Goal: Transaction & Acquisition: Purchase product/service

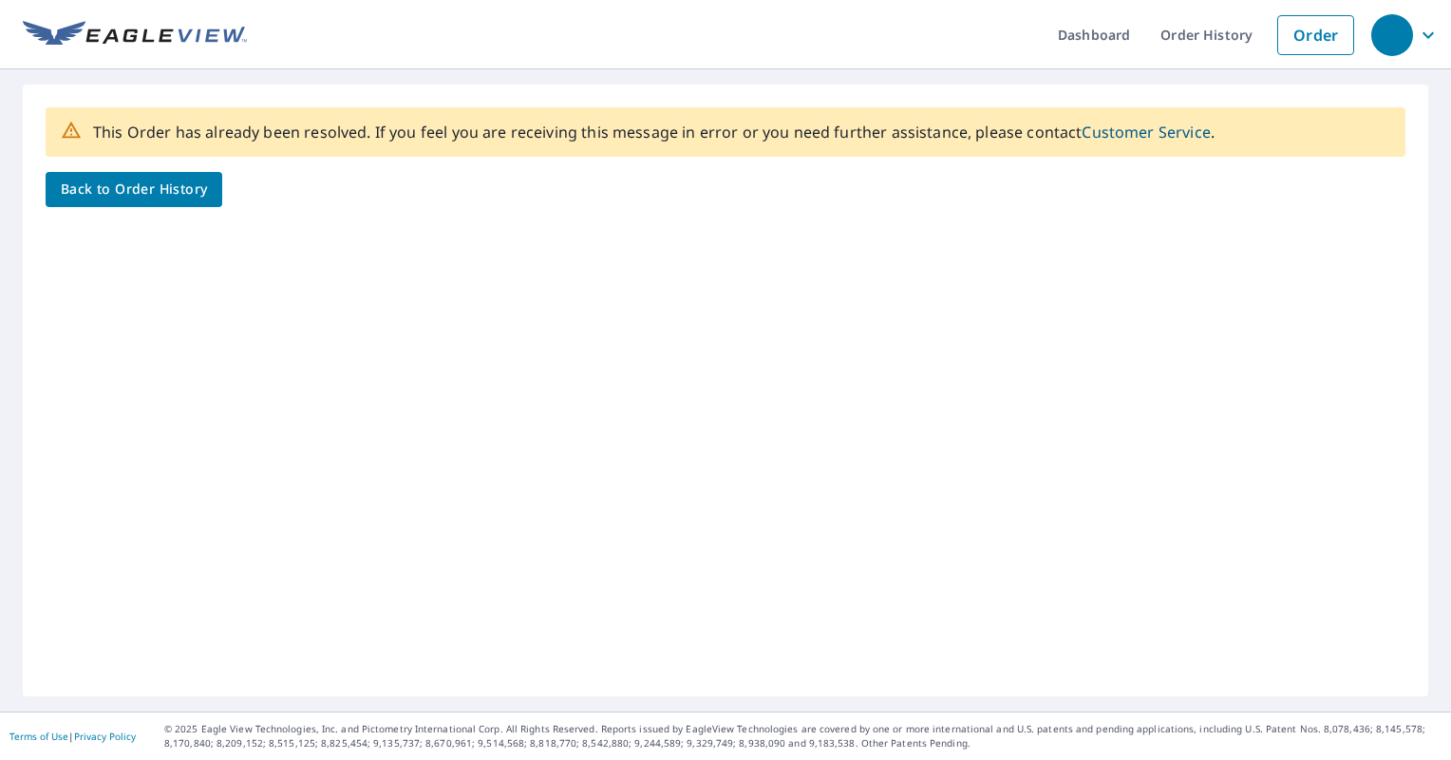
click at [53, 27] on img at bounding box center [135, 35] width 224 height 28
click at [1322, 30] on link "Order" at bounding box center [1315, 35] width 77 height 40
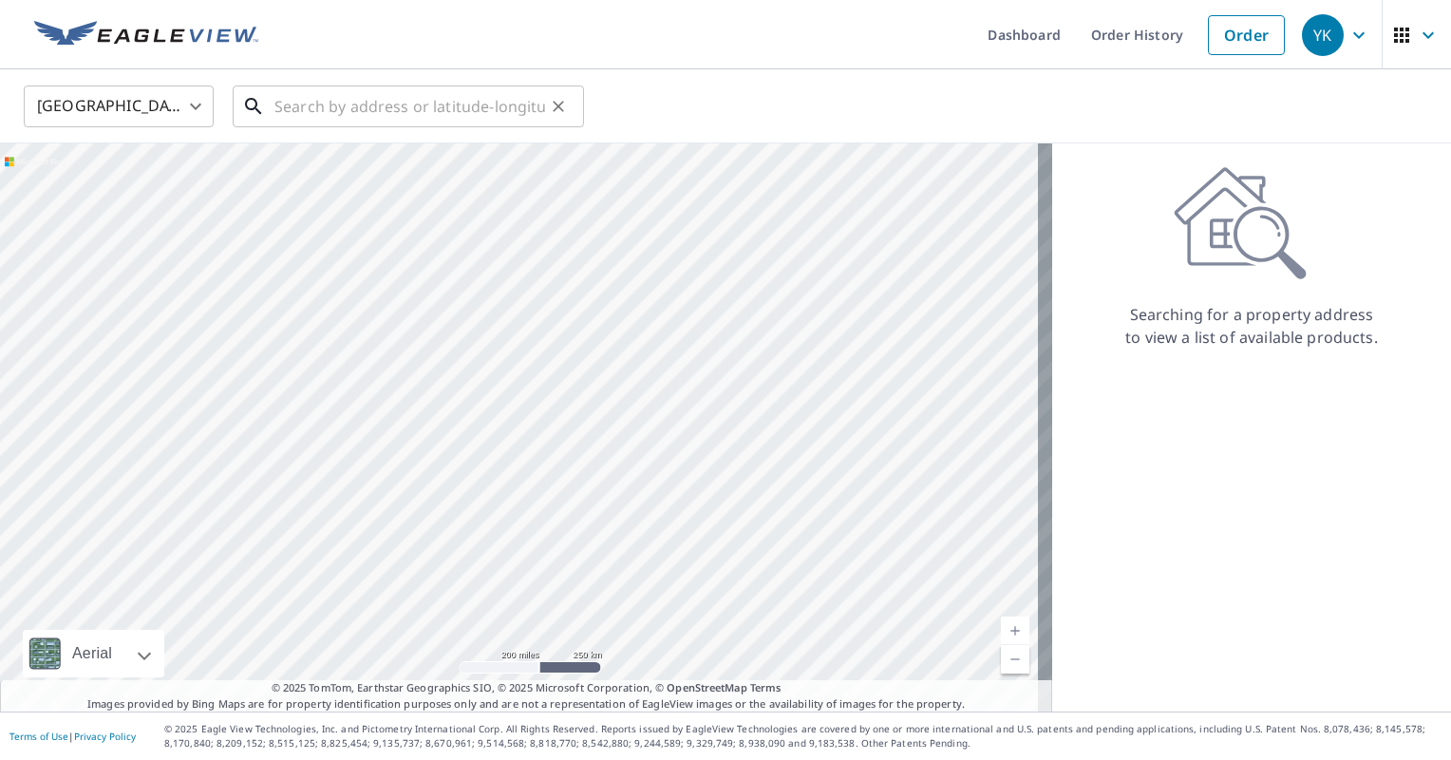
click at [418, 107] on input "text" at bounding box center [409, 106] width 271 height 53
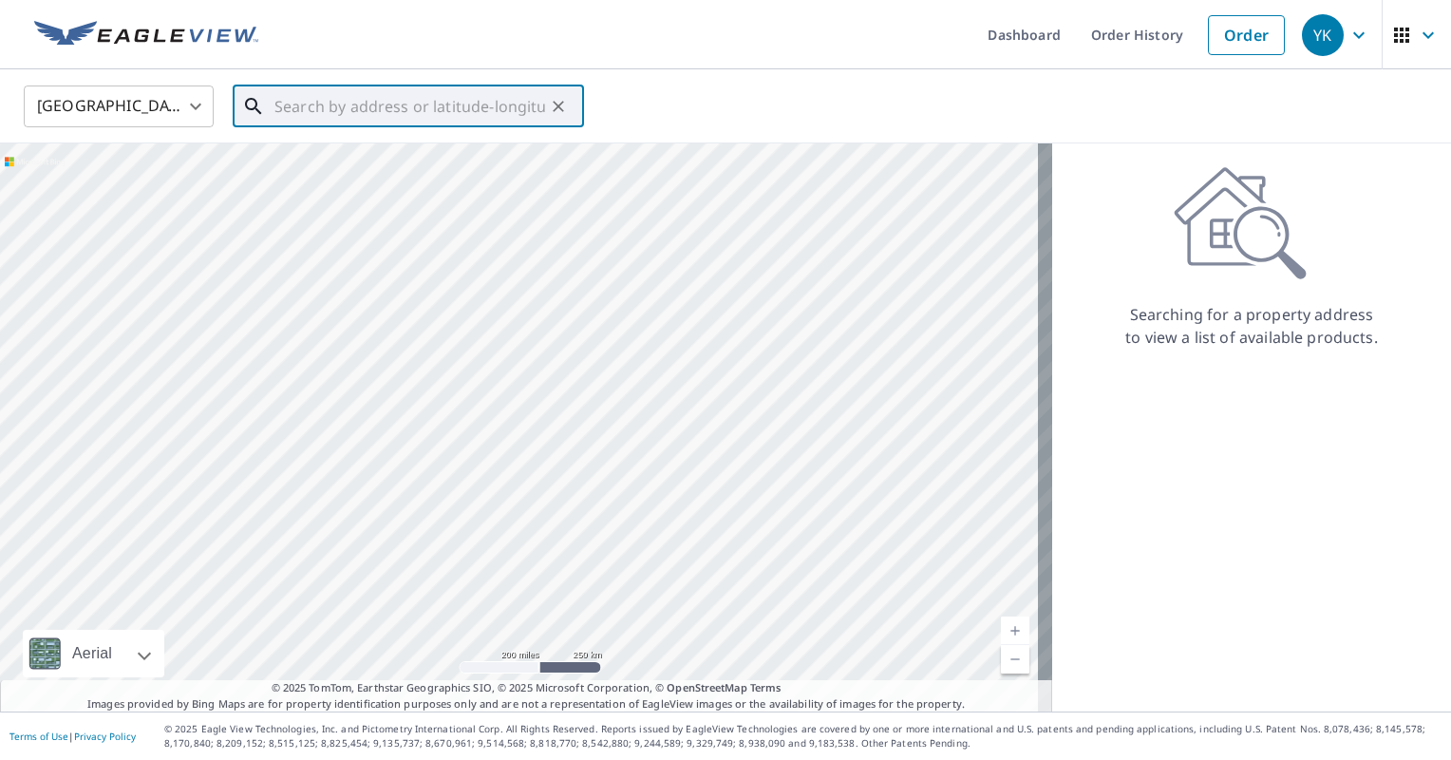
paste input "629 CHASE ST"
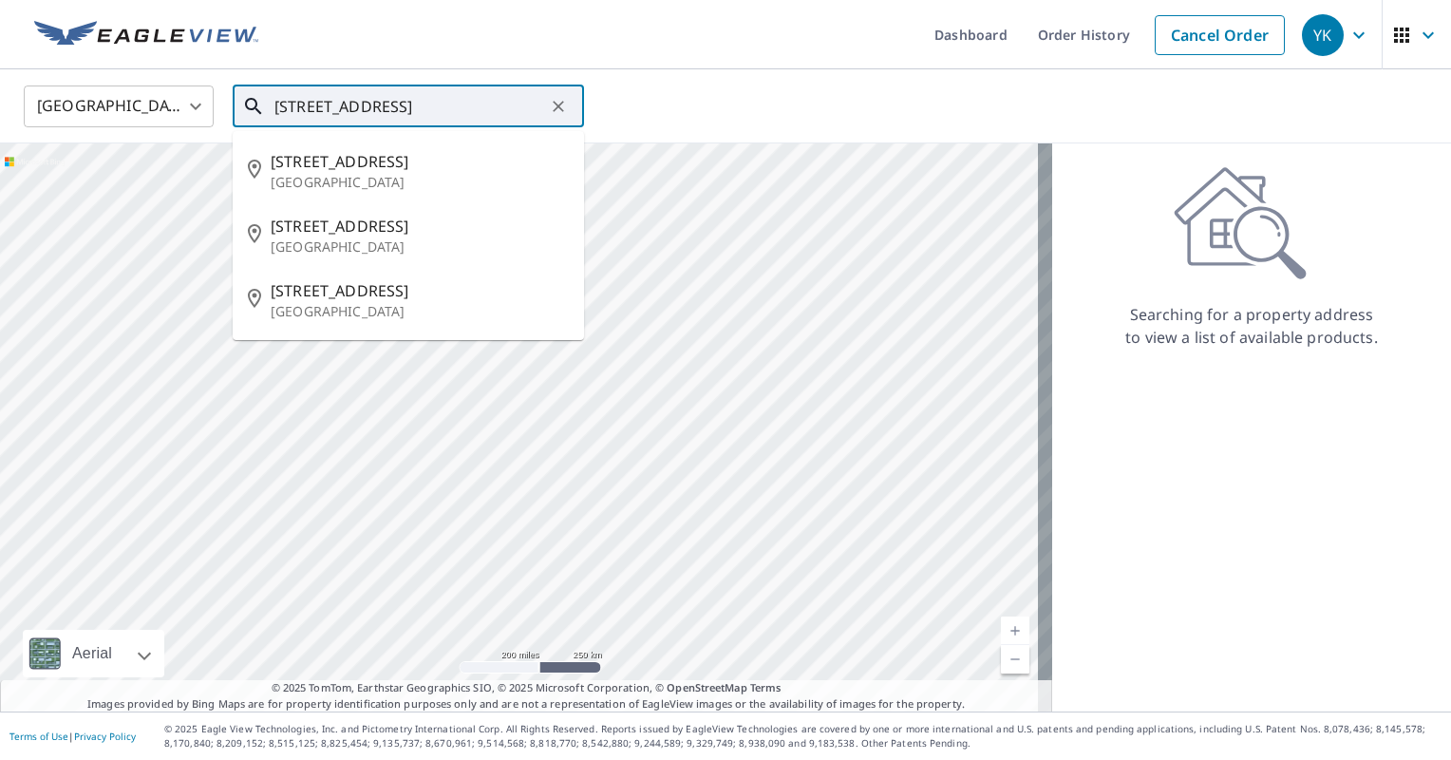
drag, startPoint x: 307, startPoint y: 103, endPoint x: 212, endPoint y: 124, distance: 97.2
click at [212, 124] on div "United States US ​ 629 CHASE ST ​ 629 Chase St Annapolis, MD 21401 629 Chase St…" at bounding box center [718, 106] width 1419 height 45
click at [382, 314] on p "[GEOGRAPHIC_DATA]" at bounding box center [420, 311] width 298 height 19
type input "[STREET_ADDRESS]"
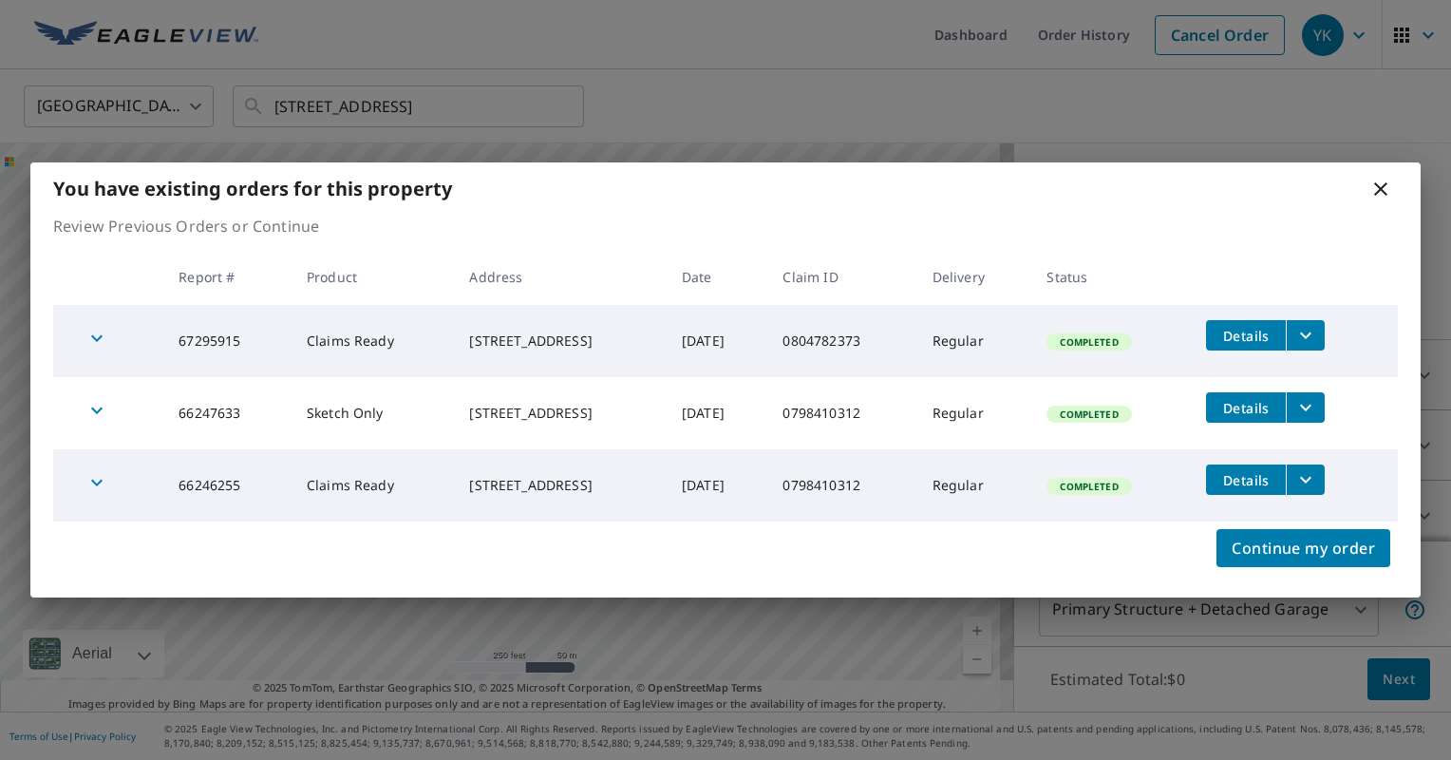
click at [91, 336] on icon "button" at bounding box center [96, 338] width 11 height 7
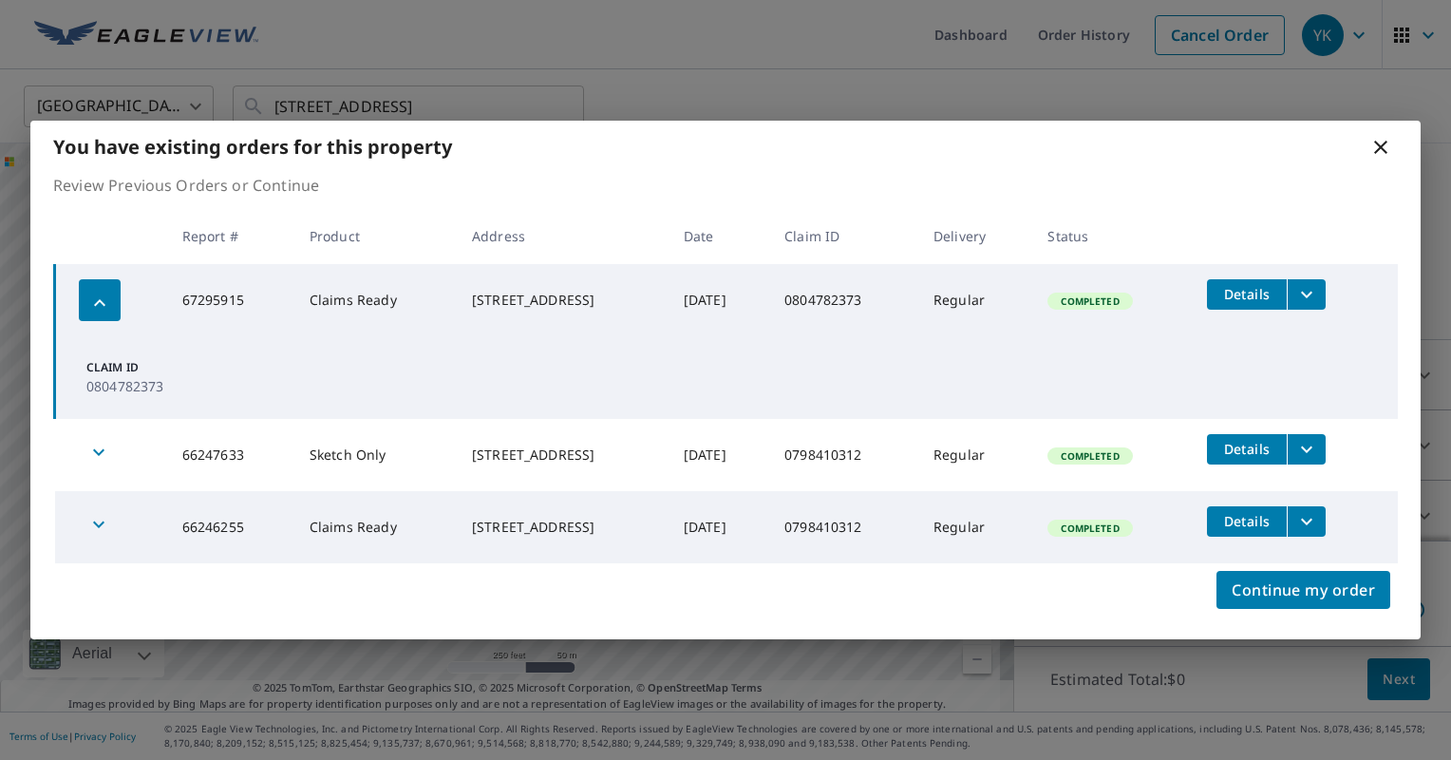
click at [1312, 294] on icon "filesDropdownBtn-67295915" at bounding box center [1306, 294] width 11 height 7
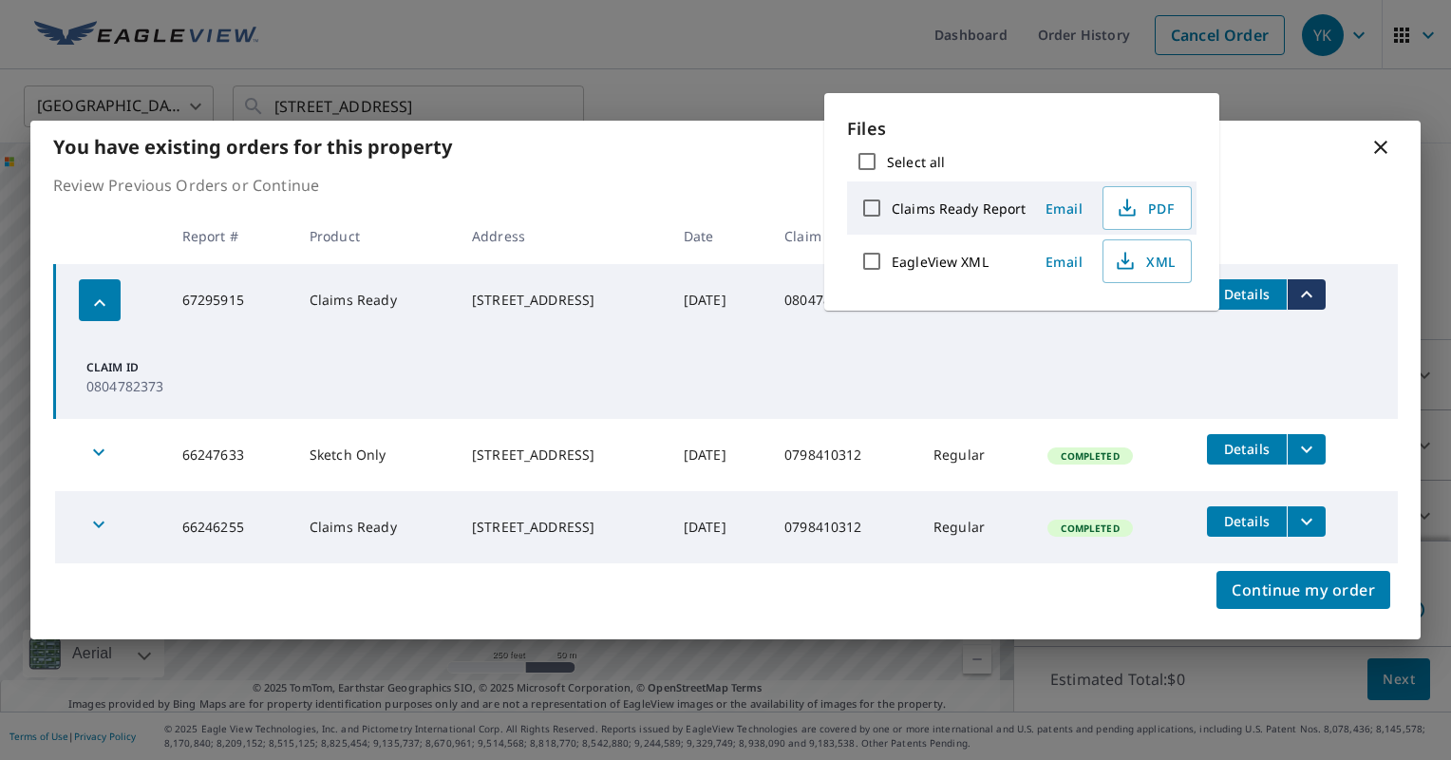
click at [865, 158] on input "Select all" at bounding box center [867, 161] width 40 height 40
checkbox input "true"
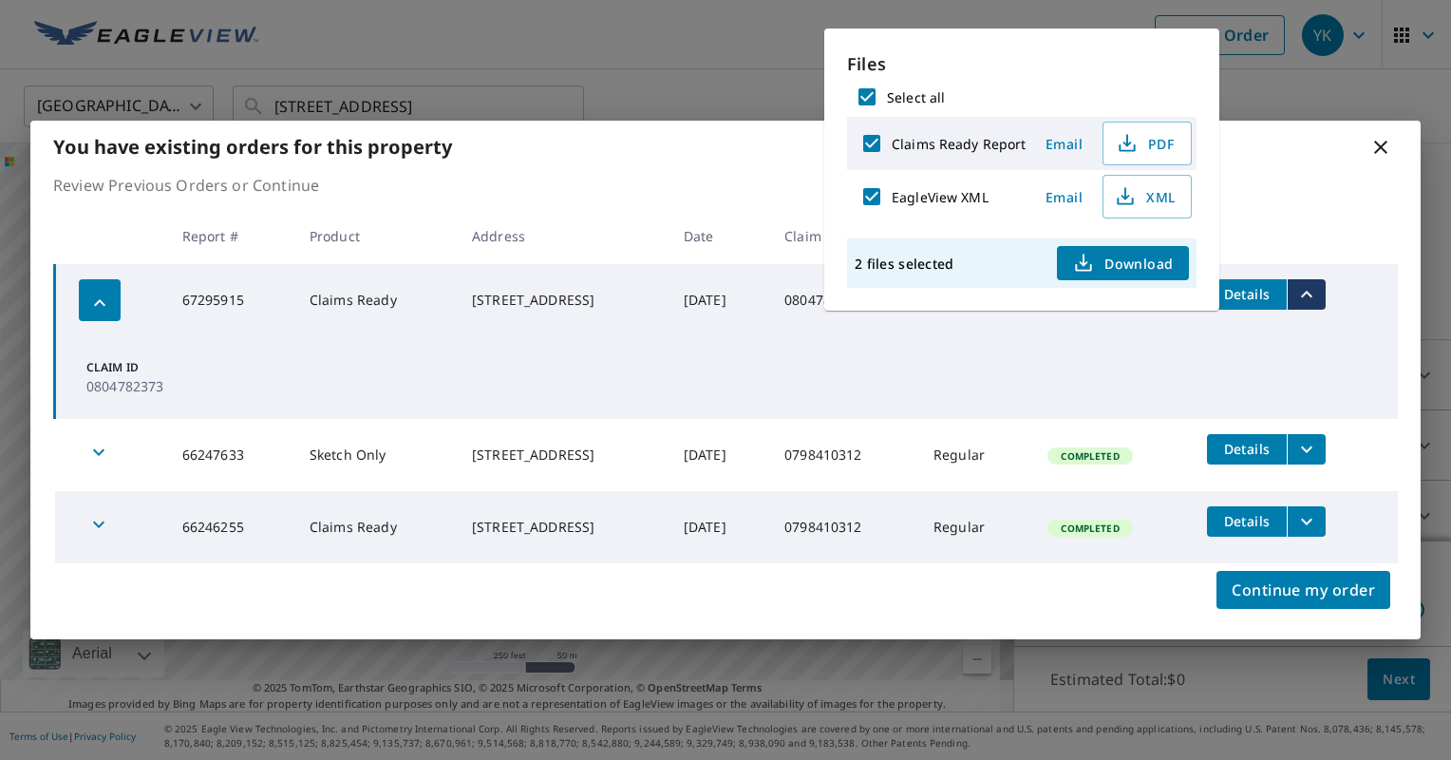
click at [1091, 256] on icon "button" at bounding box center [1083, 263] width 23 height 23
click at [1384, 137] on icon at bounding box center [1380, 147] width 23 height 23
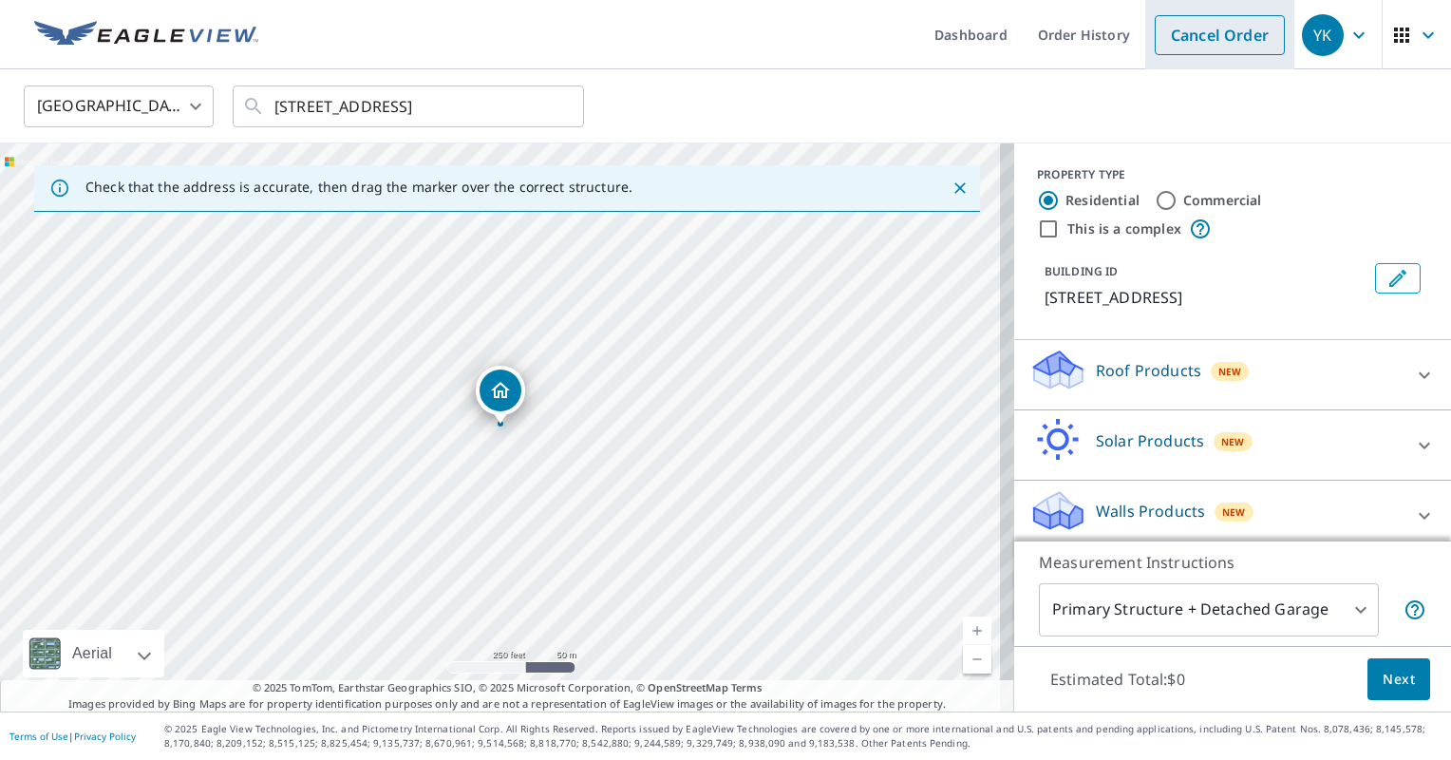
click at [1187, 53] on link "Cancel Order" at bounding box center [1220, 35] width 130 height 40
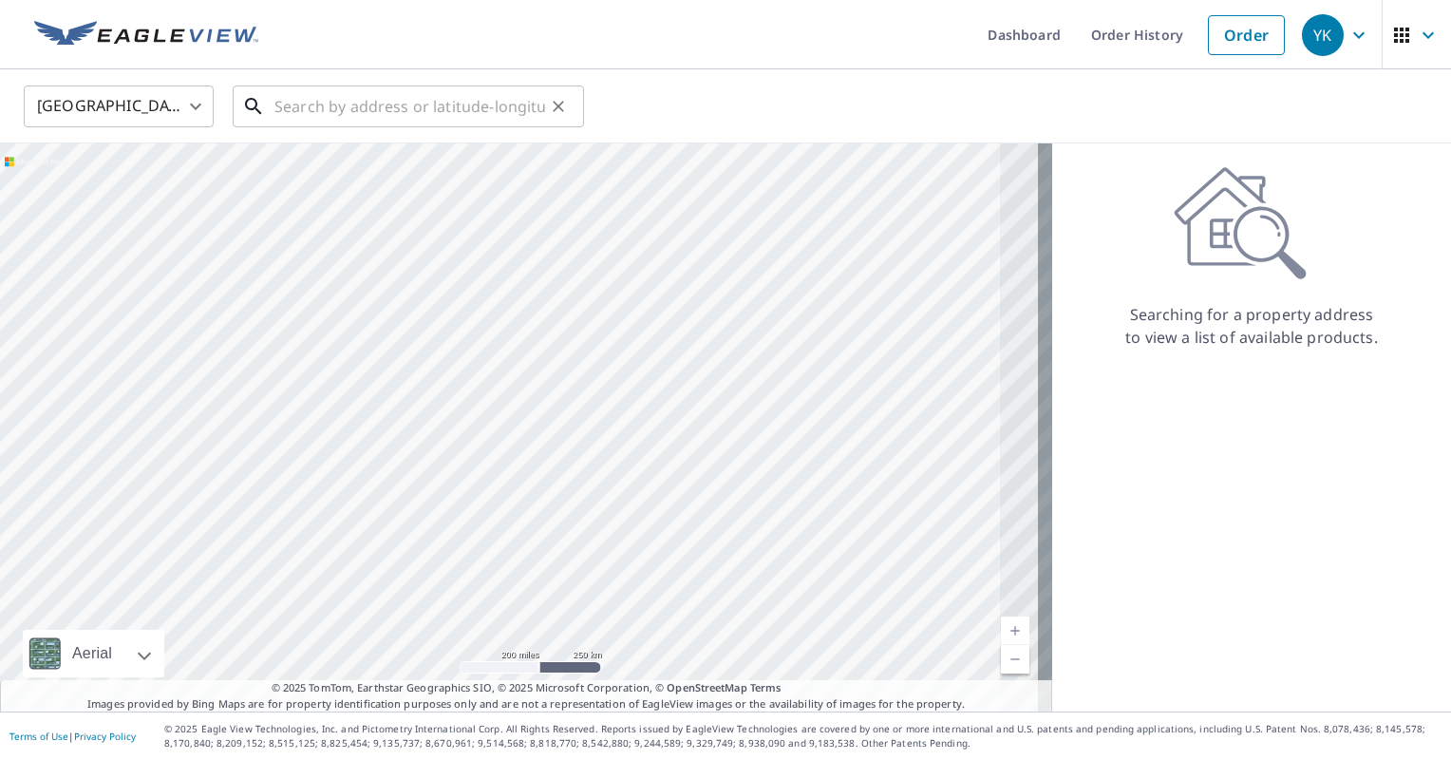
click at [533, 106] on input "text" at bounding box center [409, 106] width 271 height 53
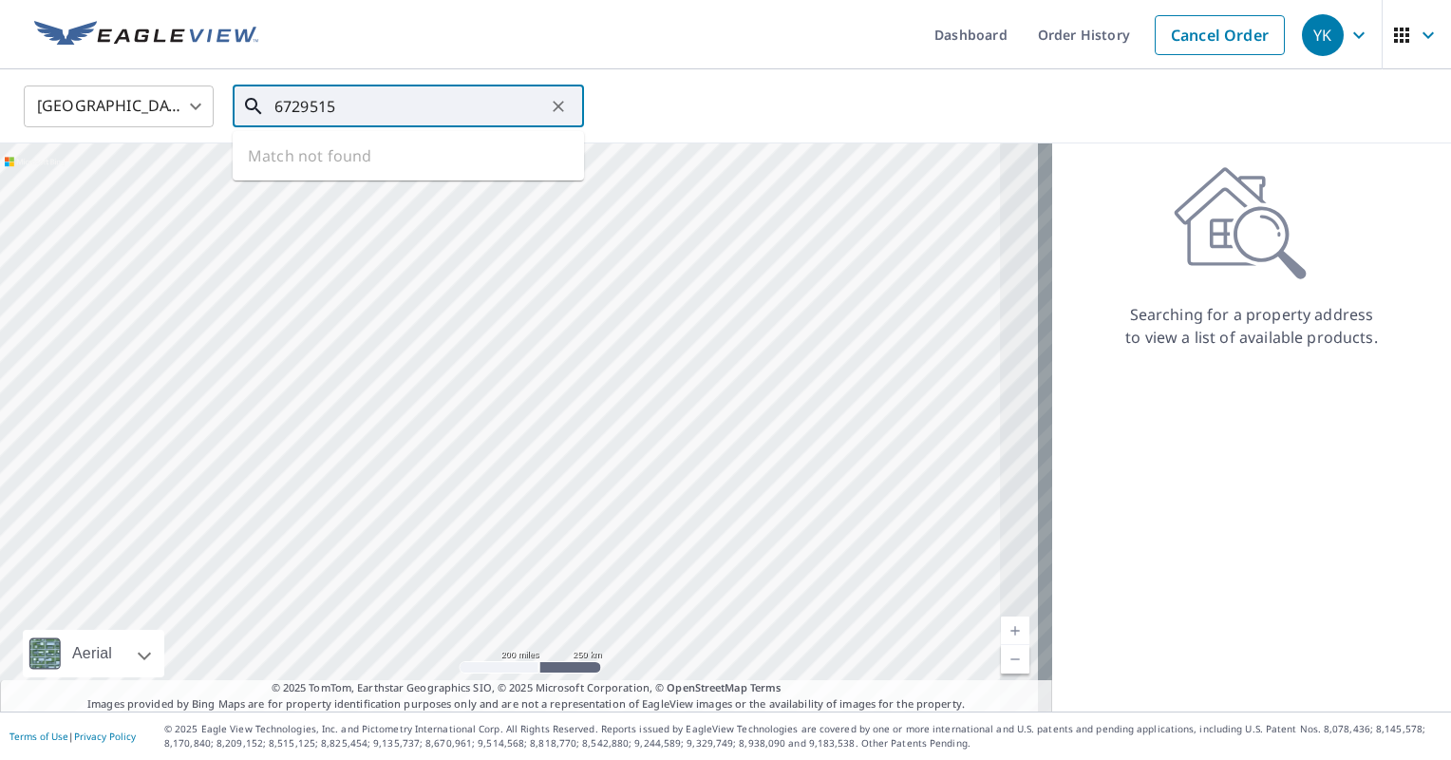
type input "6729515"
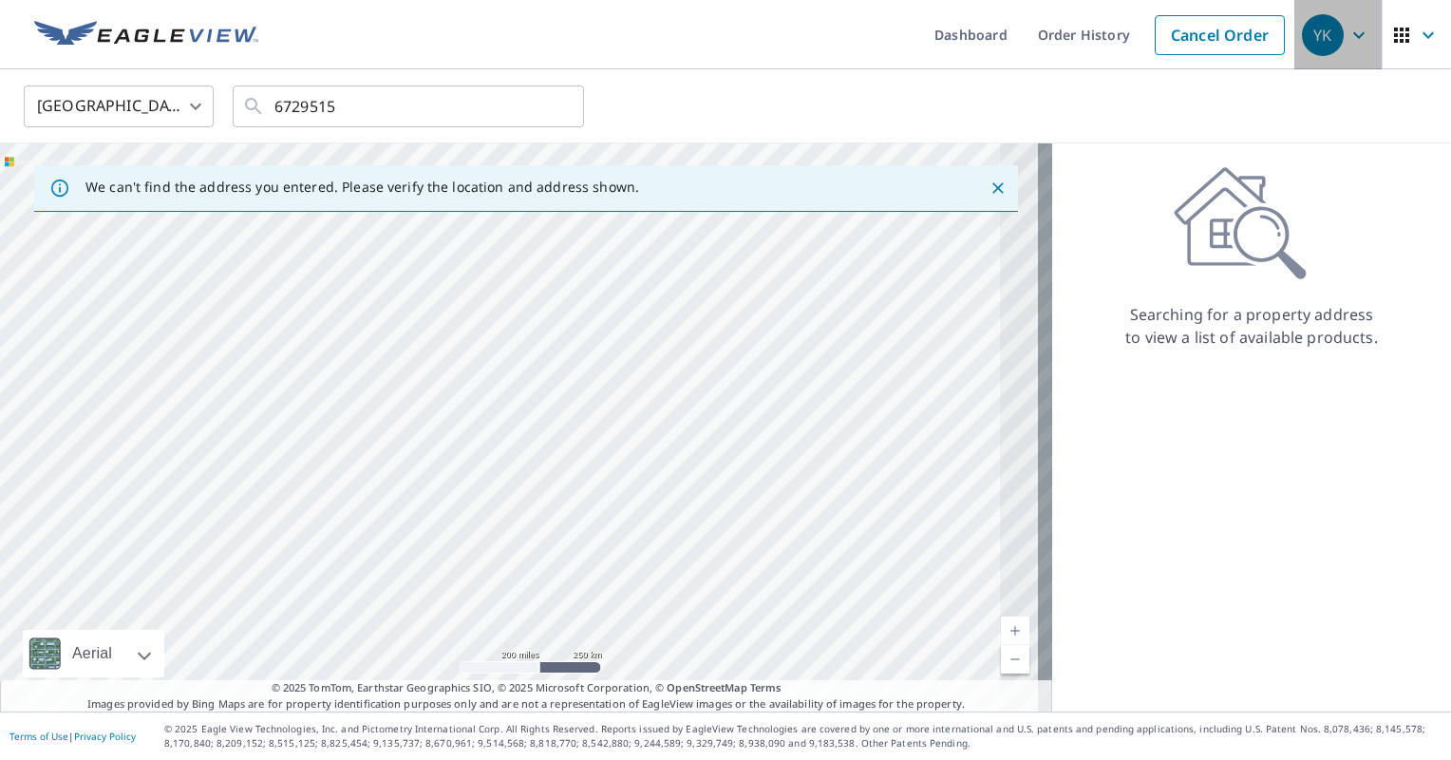
click at [1354, 27] on icon "button" at bounding box center [1358, 35] width 23 height 23
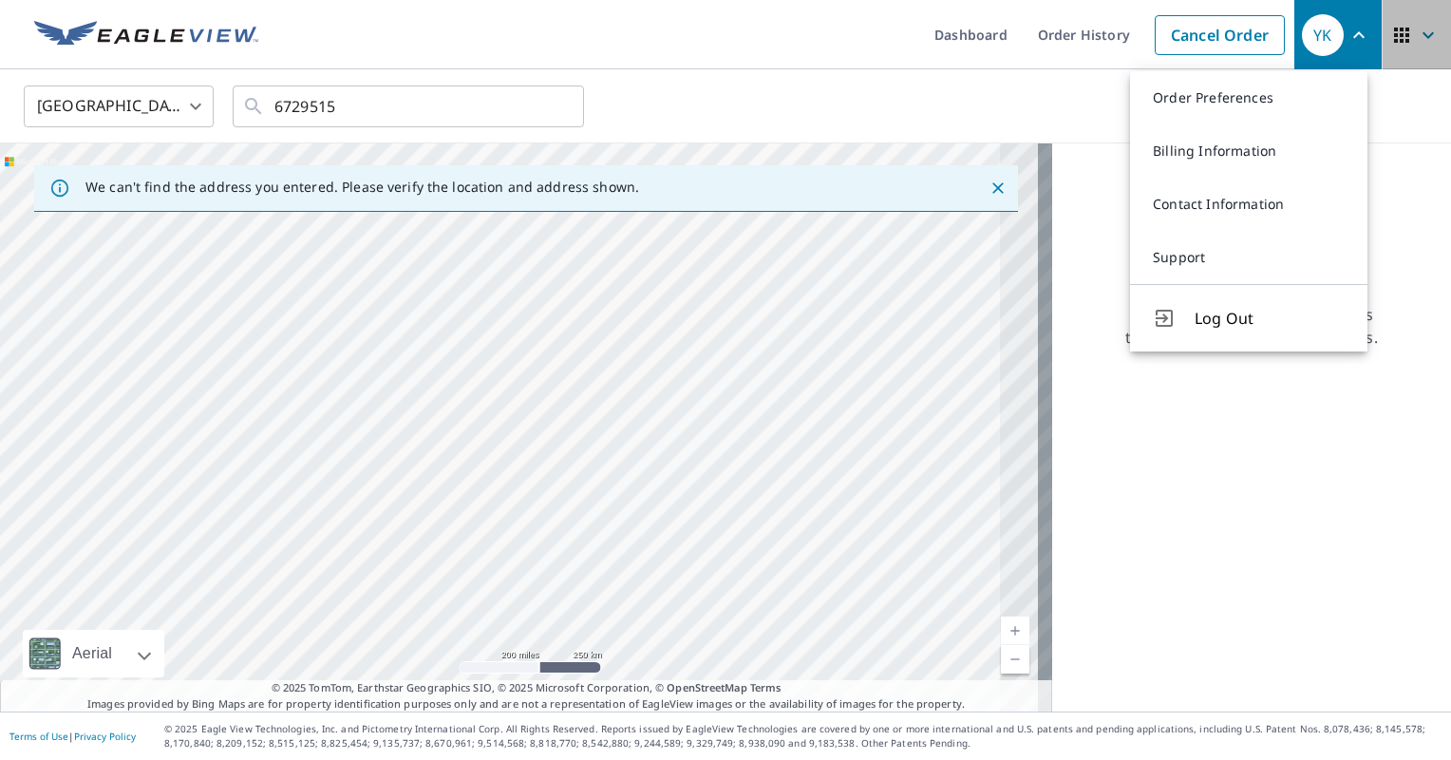
click at [1417, 38] on icon "button" at bounding box center [1428, 35] width 23 height 23
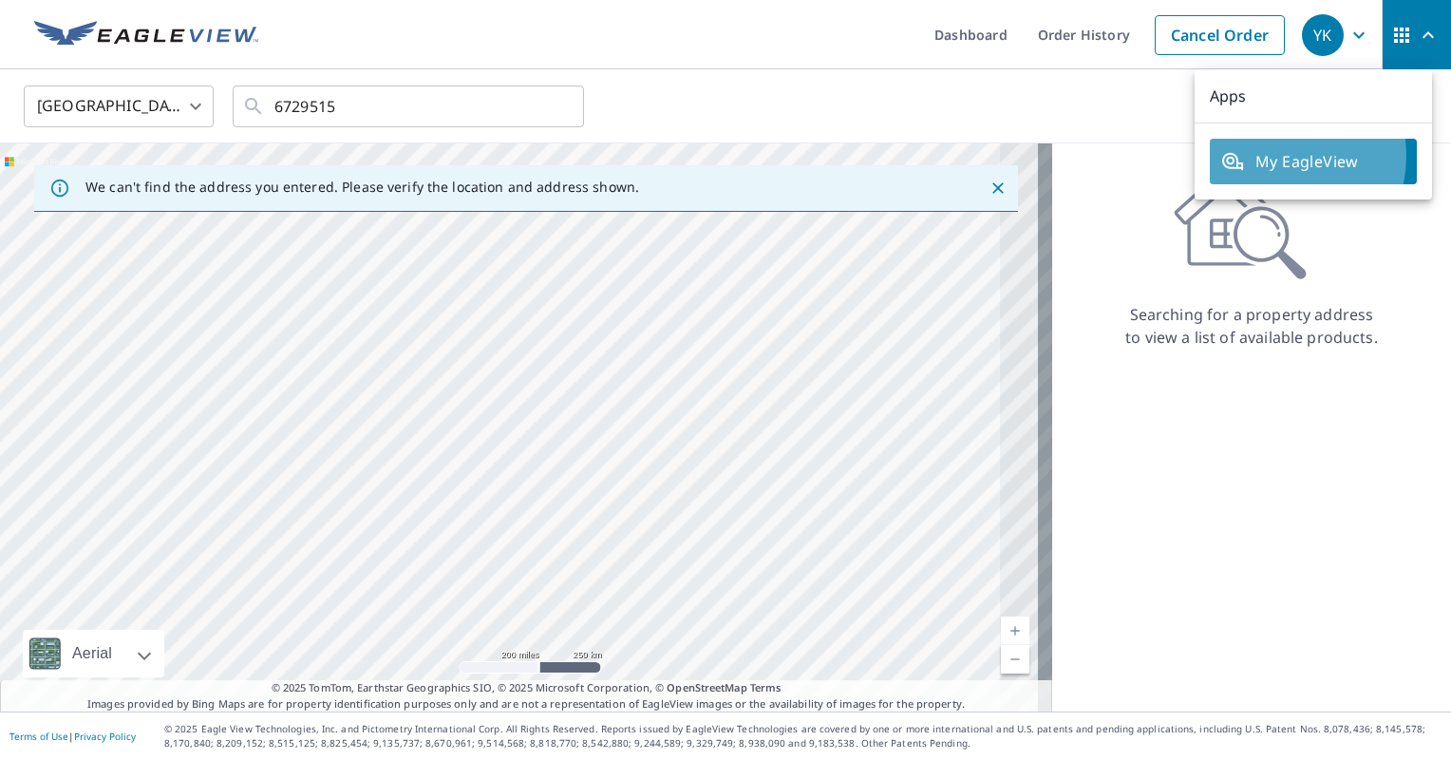
click at [1272, 156] on span "My EagleView" at bounding box center [1313, 161] width 184 height 23
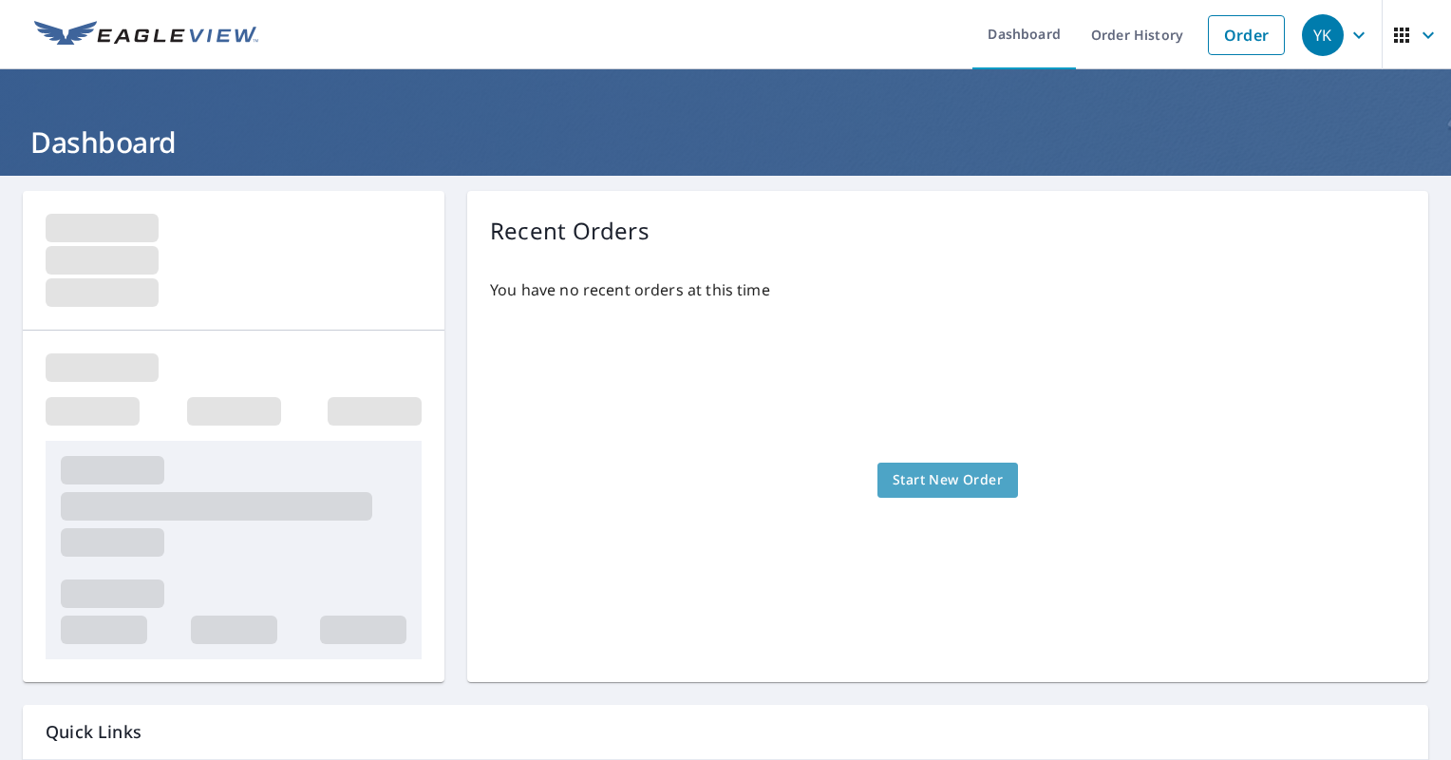
click at [896, 479] on span "Start New Order" at bounding box center [948, 480] width 110 height 24
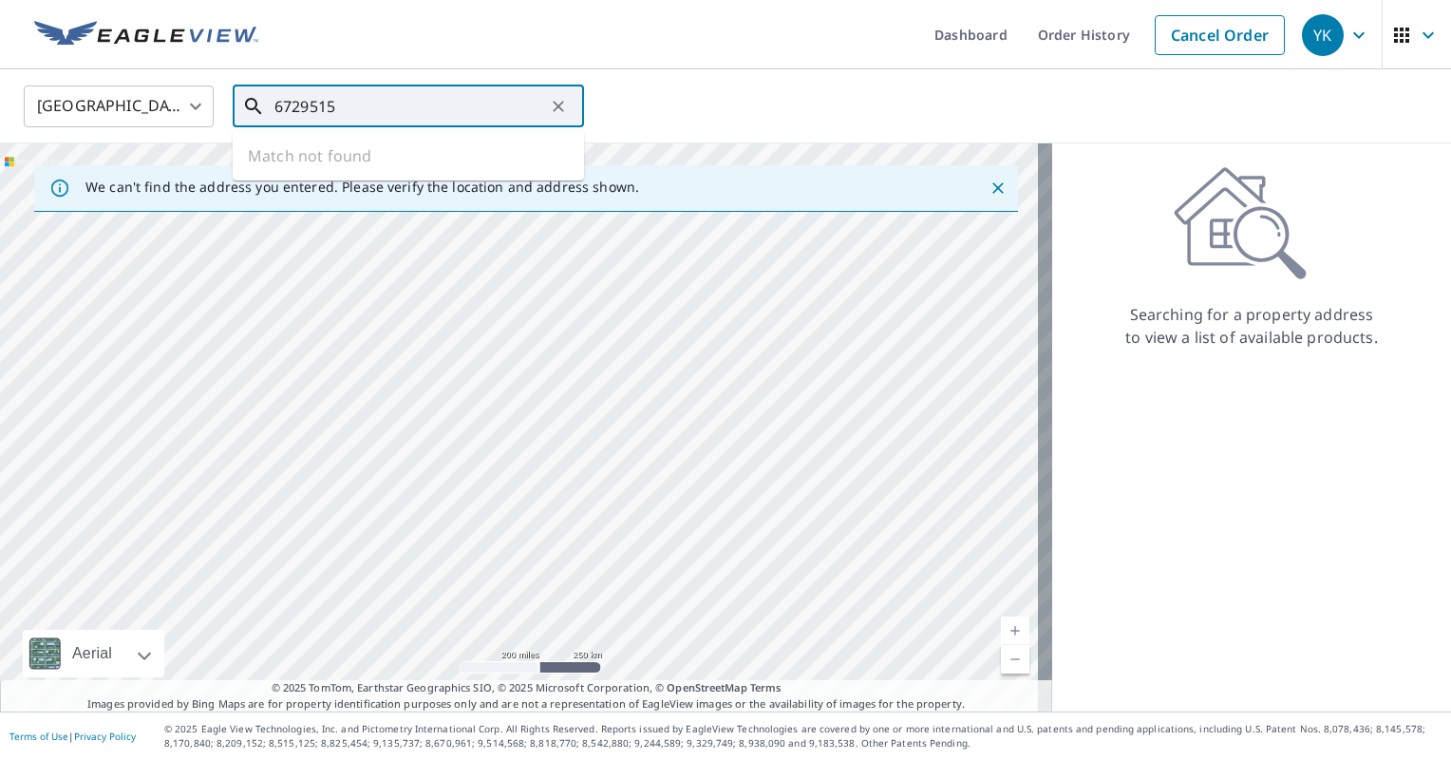
drag, startPoint x: 466, startPoint y: 100, endPoint x: 227, endPoint y: 84, distance: 239.8
click at [227, 84] on div "[GEOGRAPHIC_DATA] [GEOGRAPHIC_DATA] ​ 6729515 ​ Match not found" at bounding box center [718, 106] width 1419 height 45
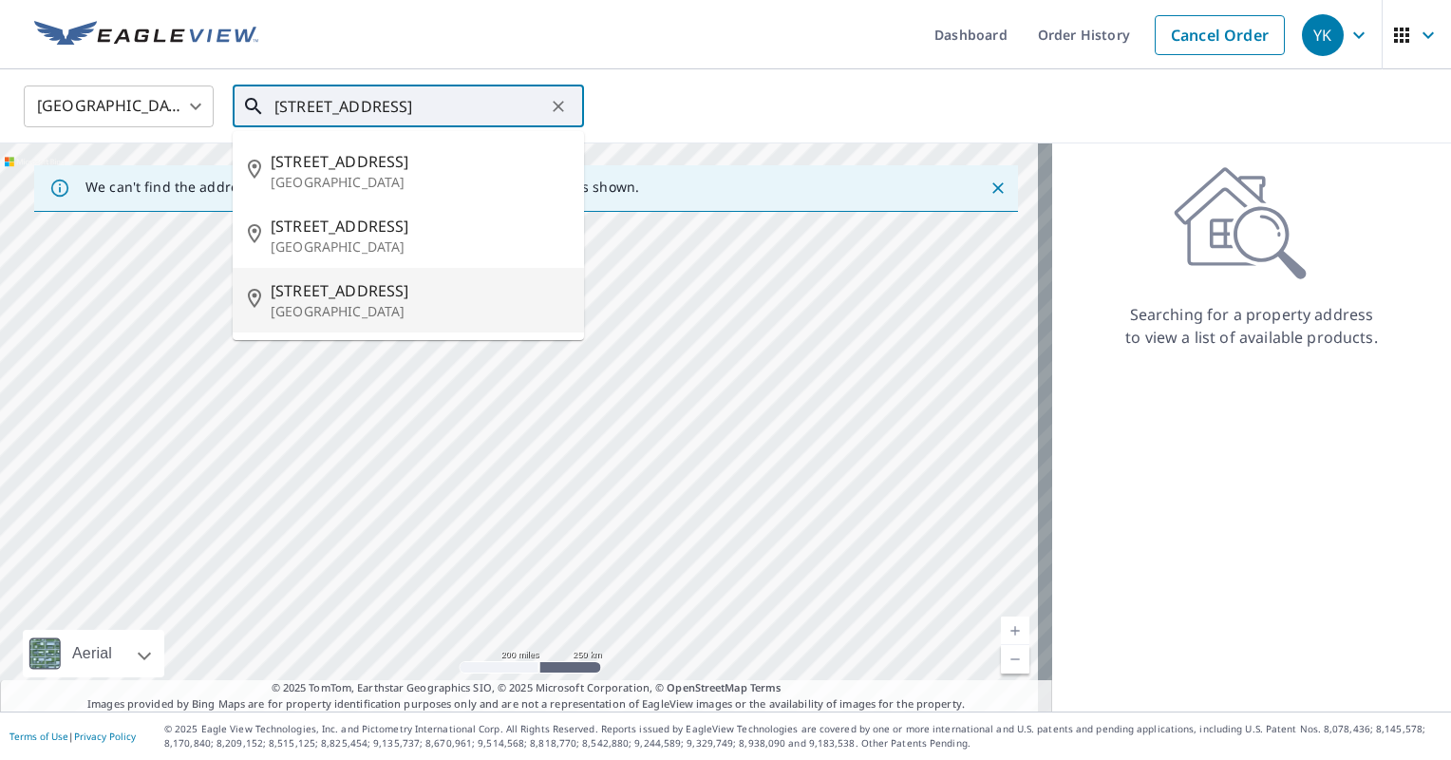
click at [380, 315] on p "[GEOGRAPHIC_DATA]" at bounding box center [420, 311] width 298 height 19
type input "[STREET_ADDRESS]"
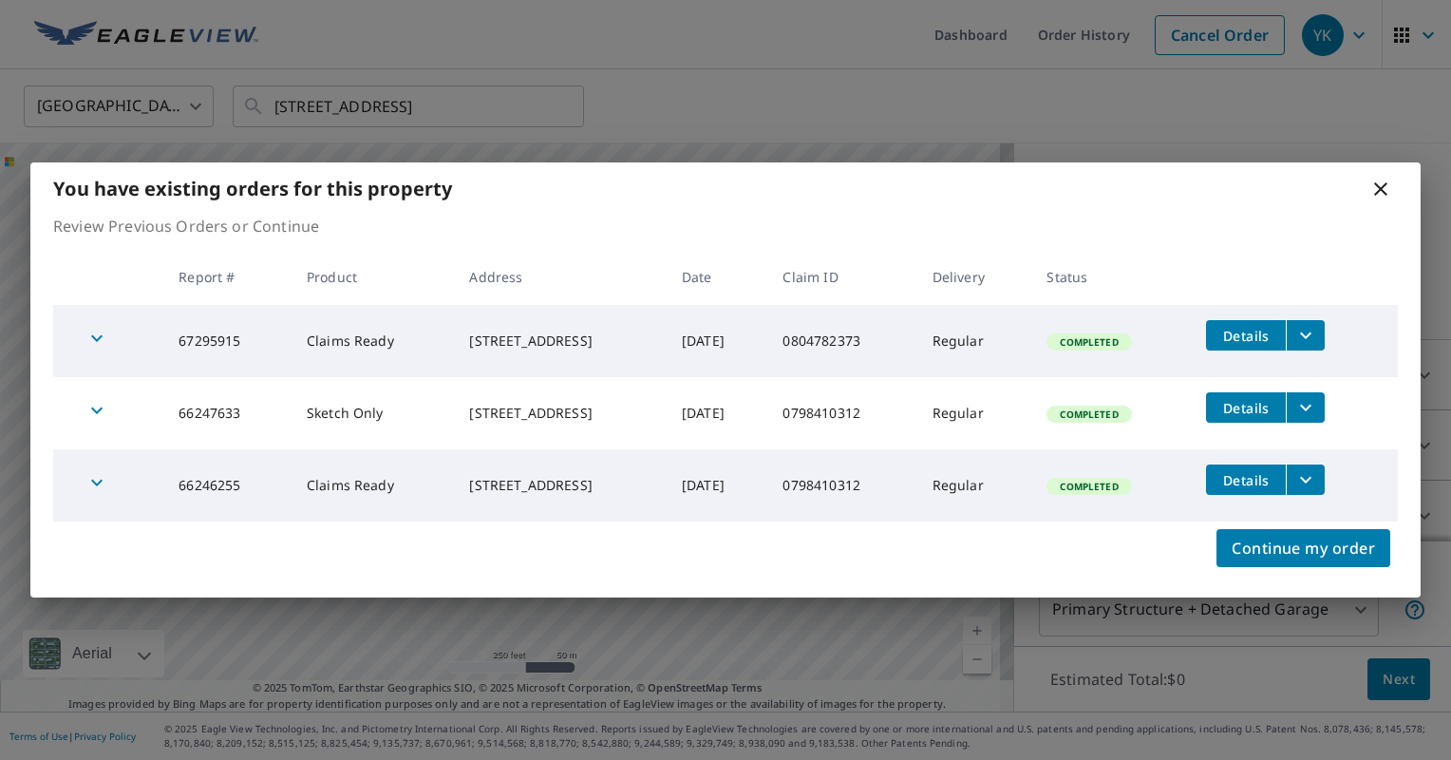
click at [1317, 336] on icon "filesDropdownBtn-67295915" at bounding box center [1305, 335] width 23 height 23
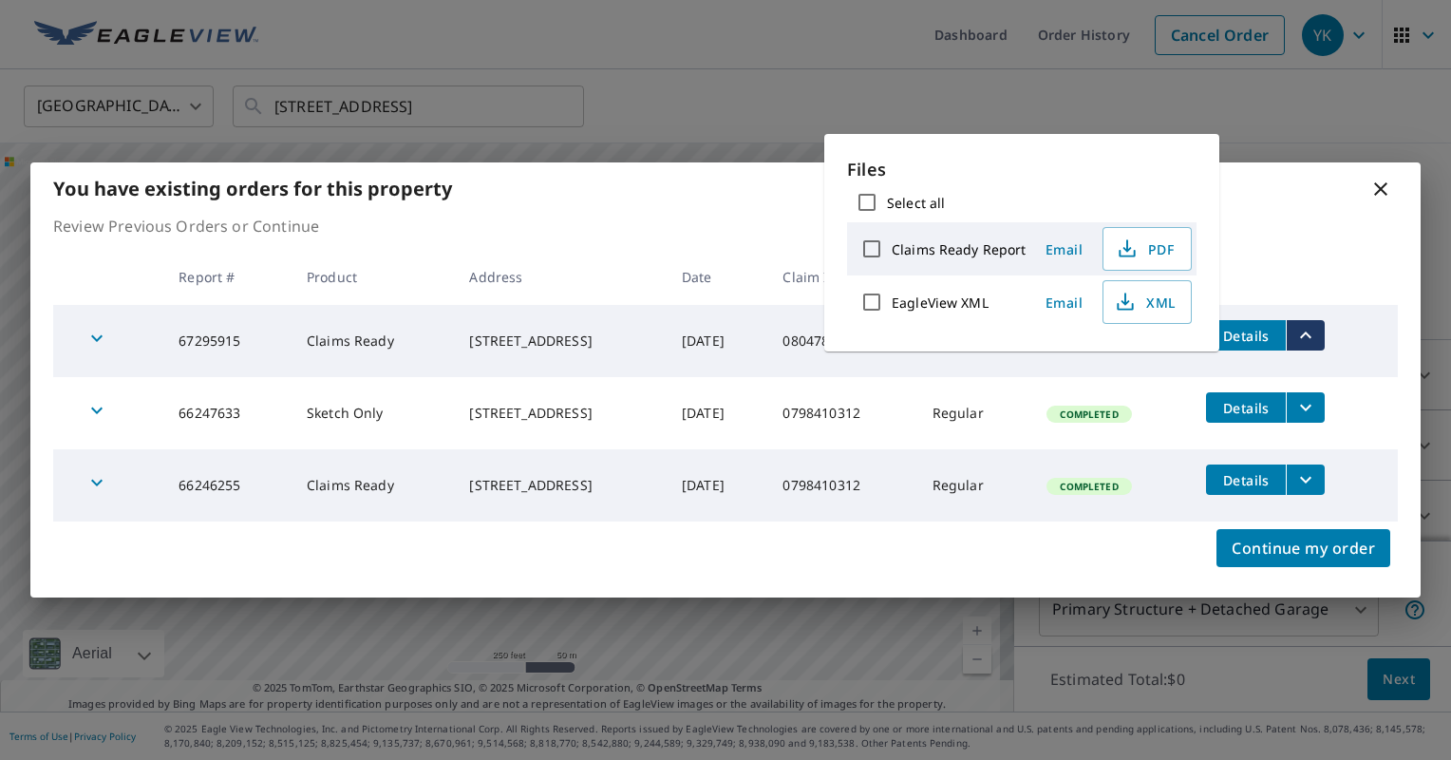
click at [1294, 232] on p "Review Previous Orders or Continue" at bounding box center [725, 226] width 1344 height 23
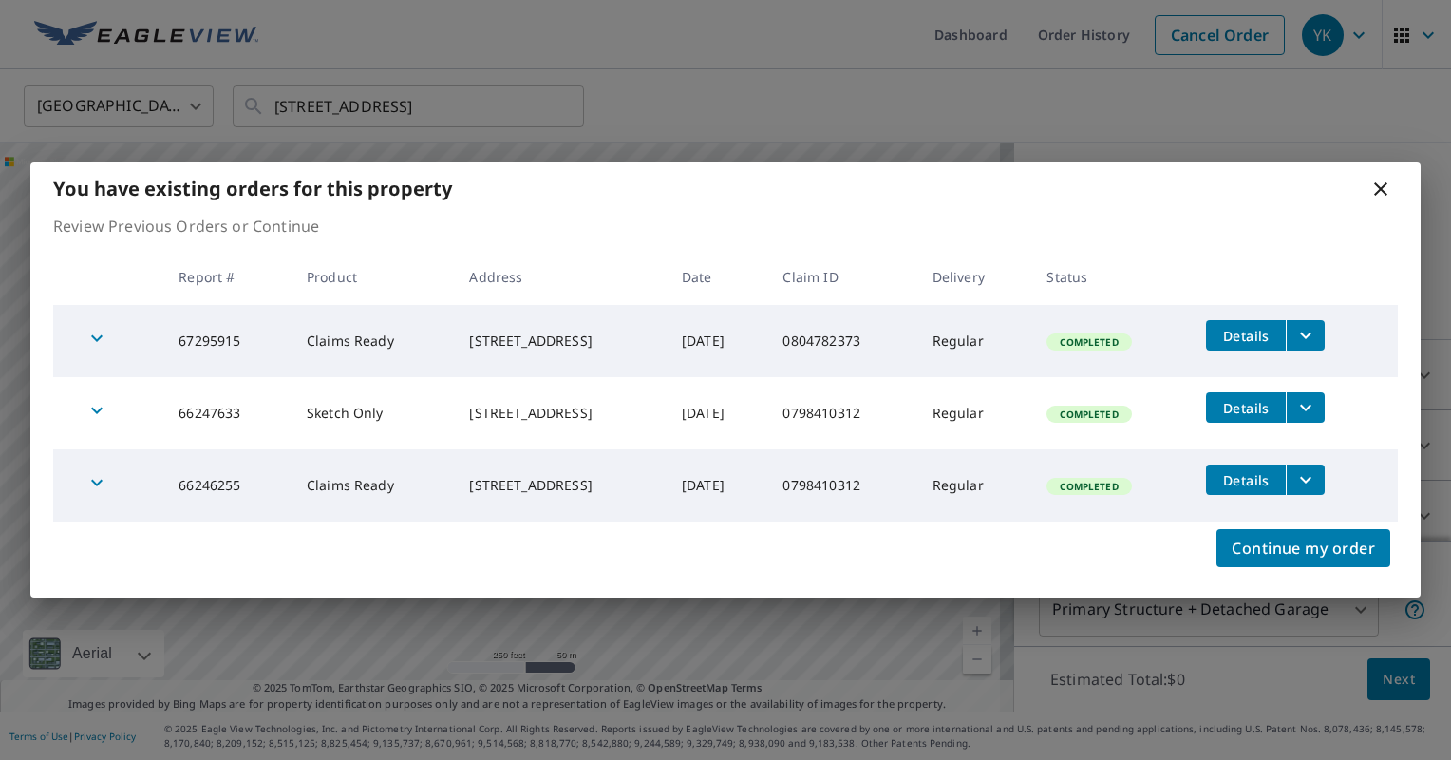
click at [103, 344] on icon "button" at bounding box center [96, 338] width 23 height 23
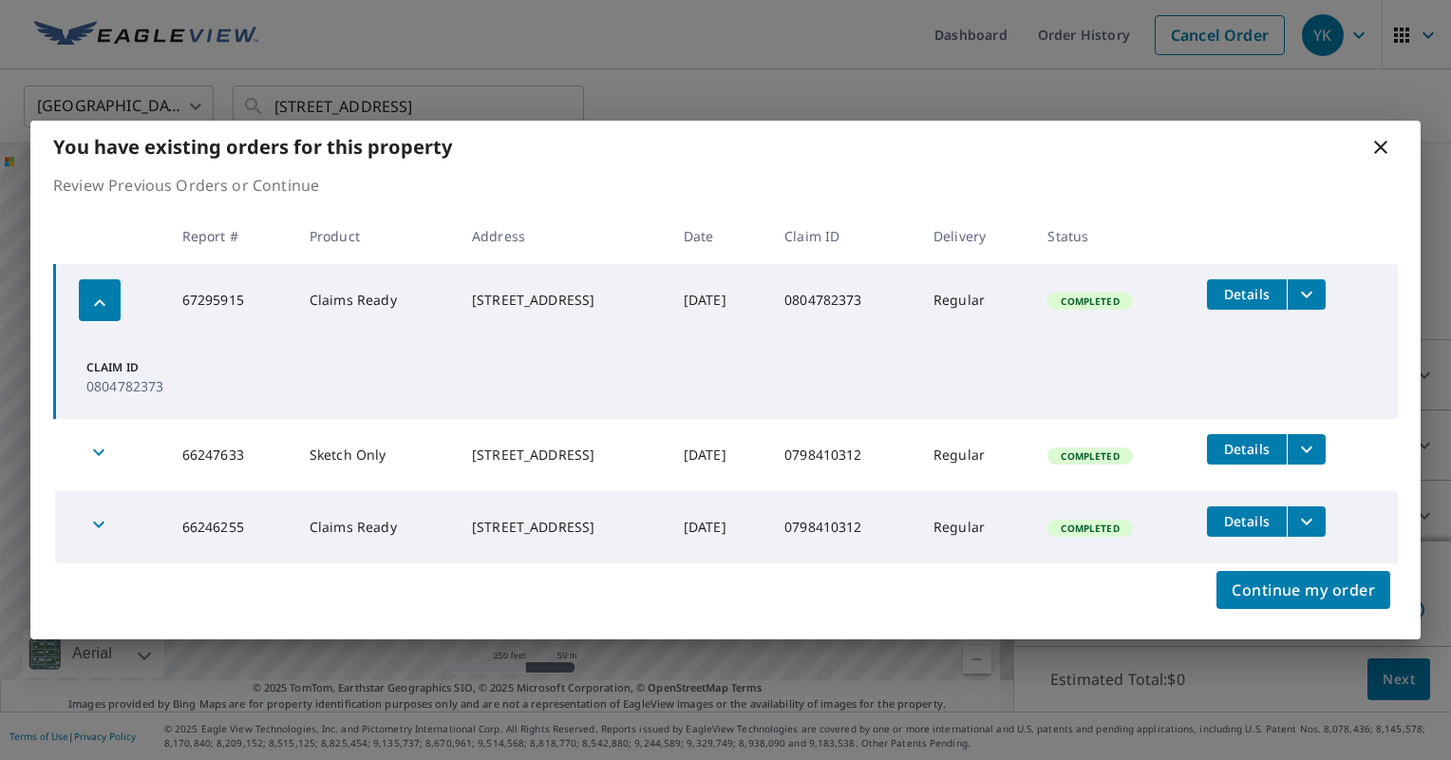
click at [1382, 144] on icon at bounding box center [1380, 147] width 13 height 13
